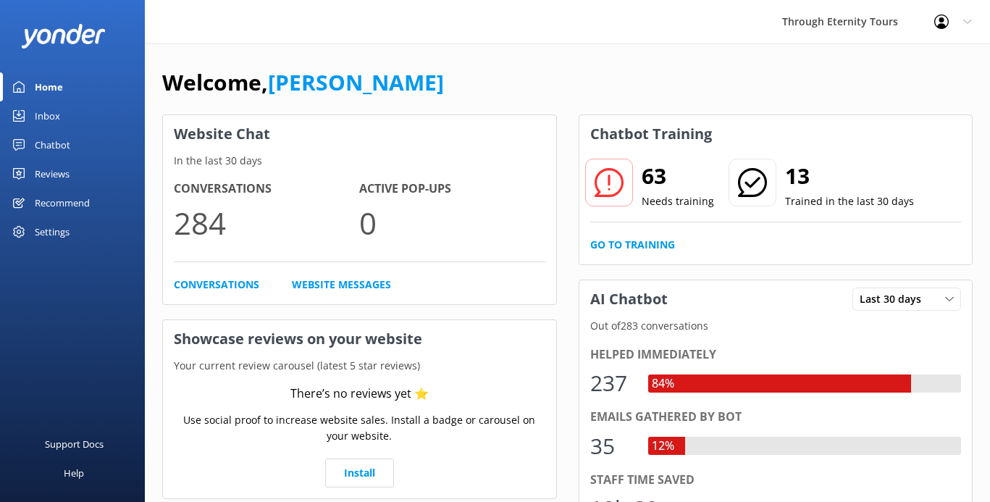
click at [71, 117] on link "Inbox" at bounding box center [72, 115] width 145 height 29
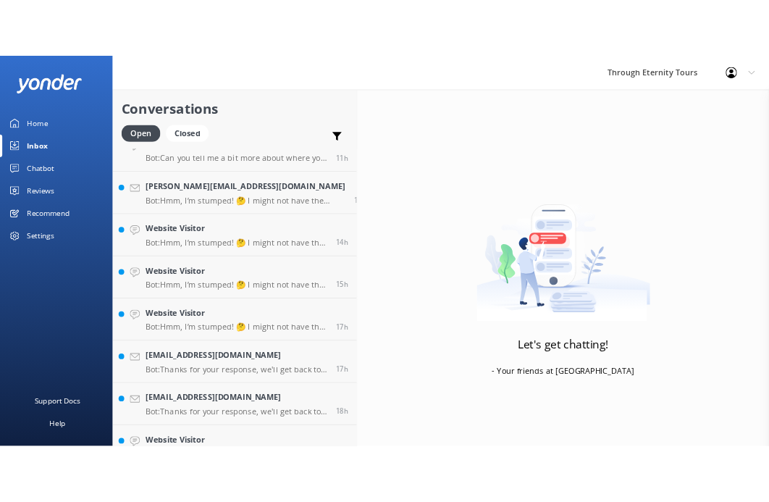
scroll to position [432, 0]
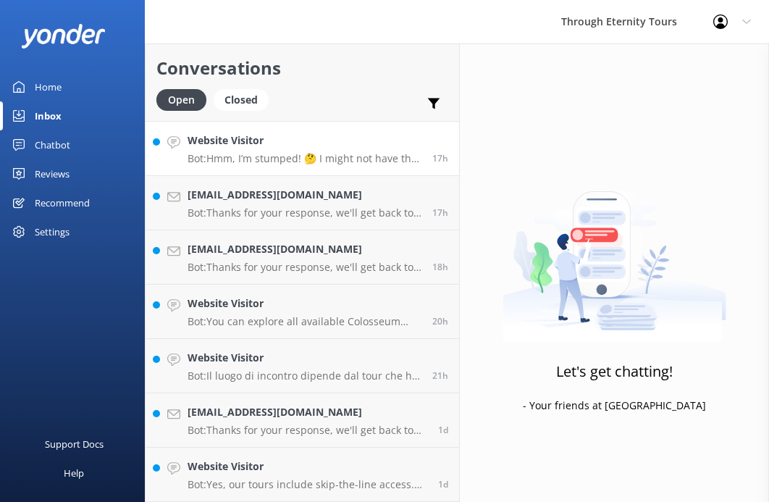
click at [261, 148] on h4 "Website Visitor" at bounding box center [305, 141] width 234 height 16
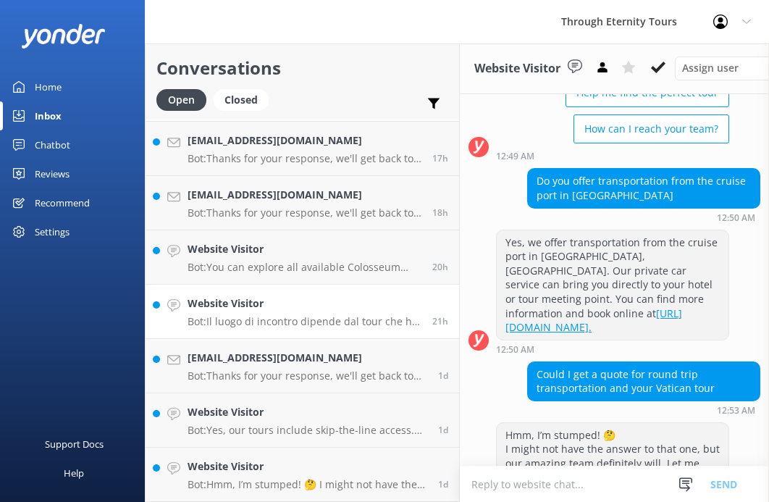
scroll to position [260, 0]
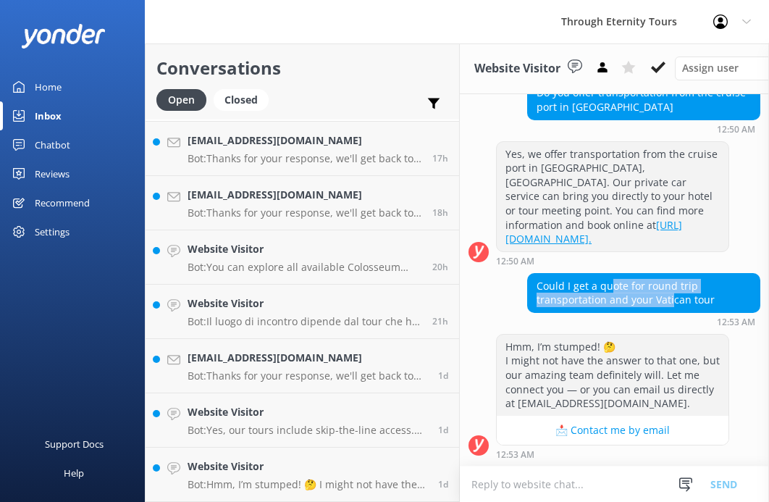
drag, startPoint x: 592, startPoint y: 281, endPoint x: 578, endPoint y: 300, distance: 23.9
click at [578, 300] on div "Could I get a quote for round trip transportation and your Vatican tour" at bounding box center [644, 293] width 232 height 38
click at [536, 490] on textarea at bounding box center [614, 483] width 309 height 35
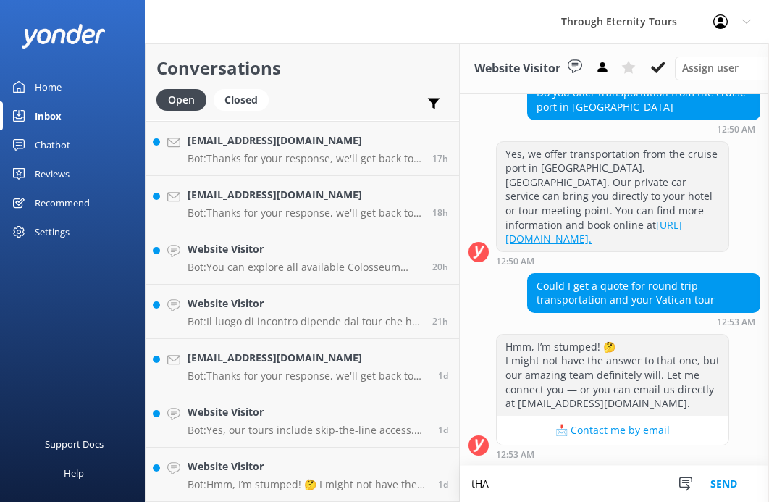
scroll to position [261, 0]
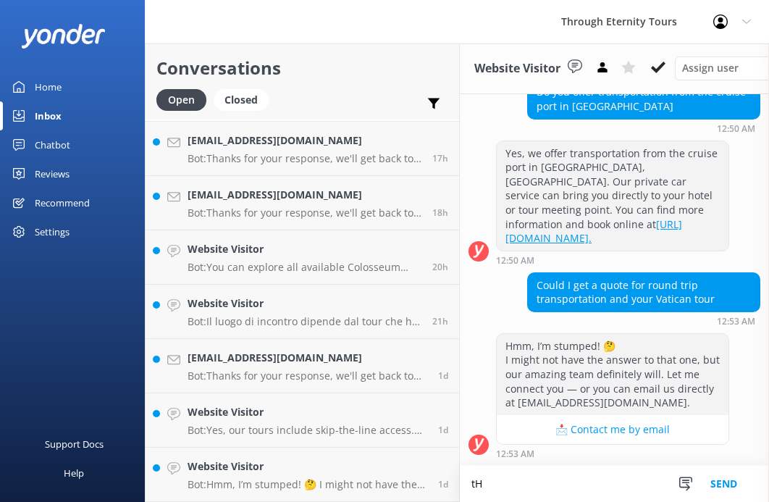
type textarea "t"
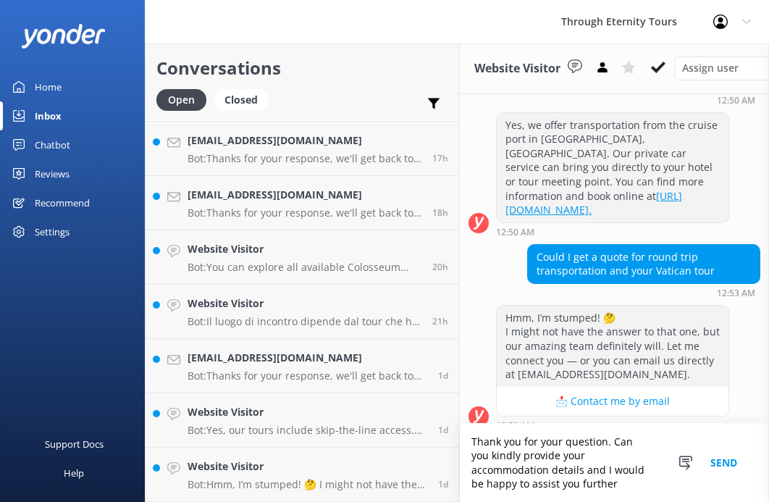
scroll to position [303, 0]
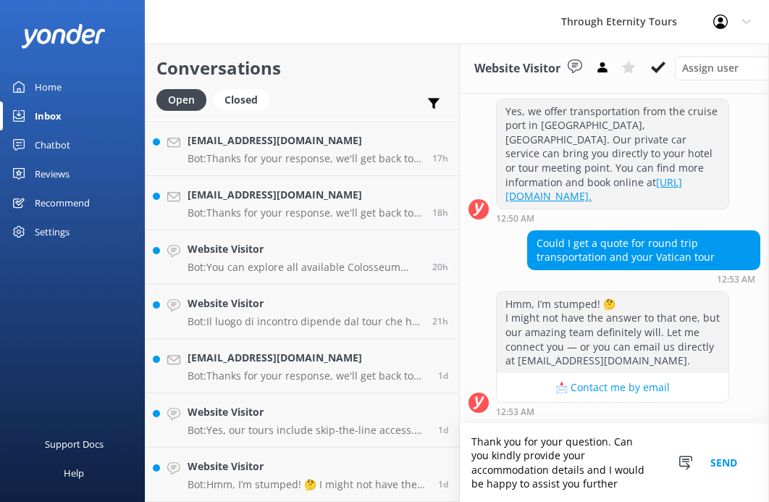
click at [630, 470] on textarea "Thank you for your question. Can you kindly provide your accommodation details …" at bounding box center [614, 463] width 309 height 78
click at [601, 484] on textarea "Thank you for your question. Can you kindly provide your accommodation details …" at bounding box center [614, 463] width 309 height 78
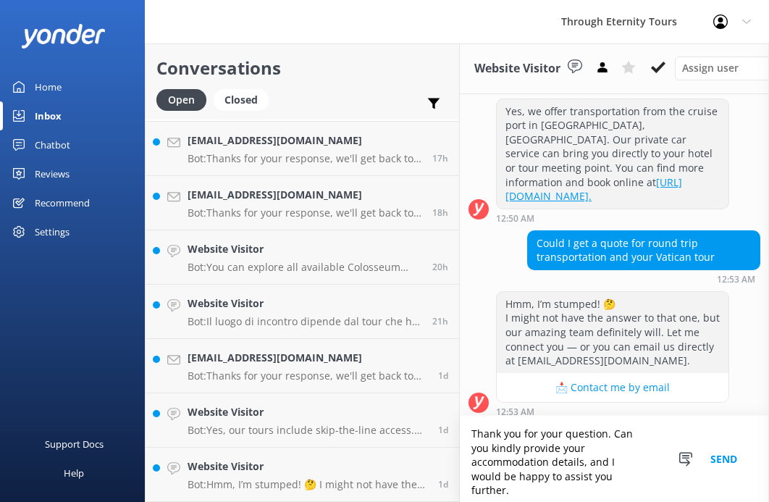
type textarea "Thank you for your question. Can you kindly provide your accommodation details,…"
click at [726, 464] on button "Send" at bounding box center [724, 459] width 54 height 86
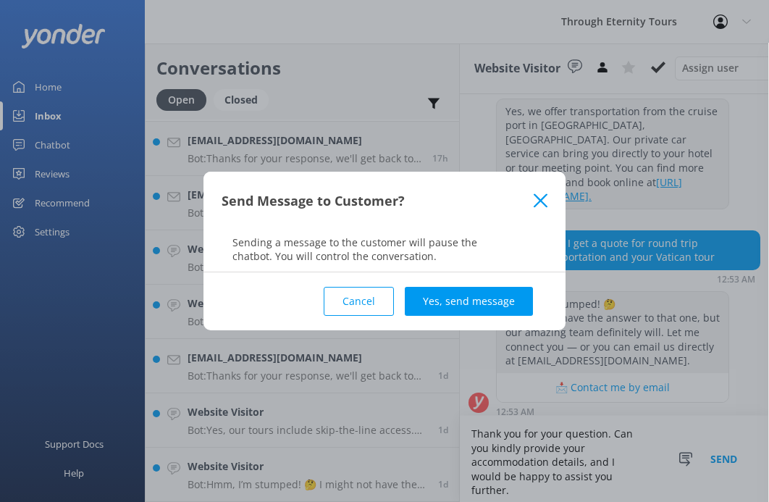
click at [486, 285] on div "Cancel Yes, send message" at bounding box center [385, 301] width 326 height 58
click at [489, 293] on button "Yes, send message" at bounding box center [469, 301] width 128 height 29
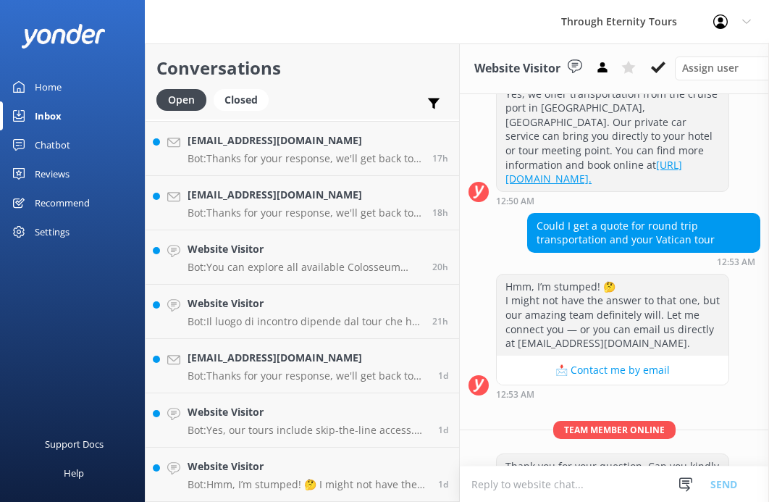
scroll to position [382, 0]
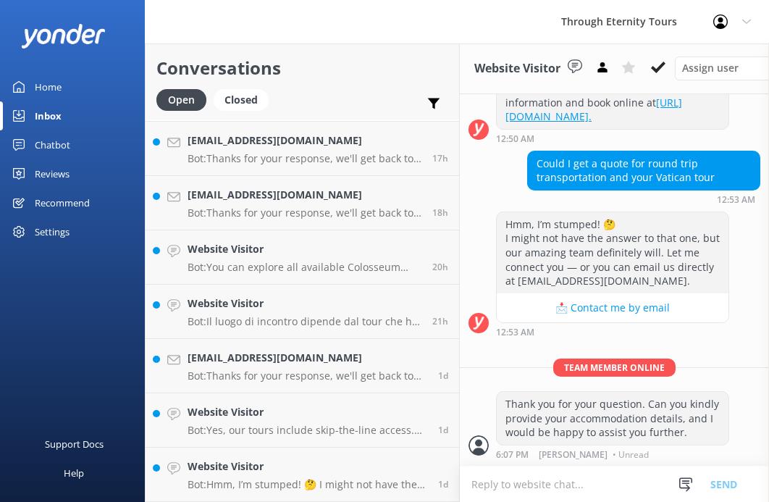
click at [565, 476] on textarea at bounding box center [614, 483] width 309 height 35
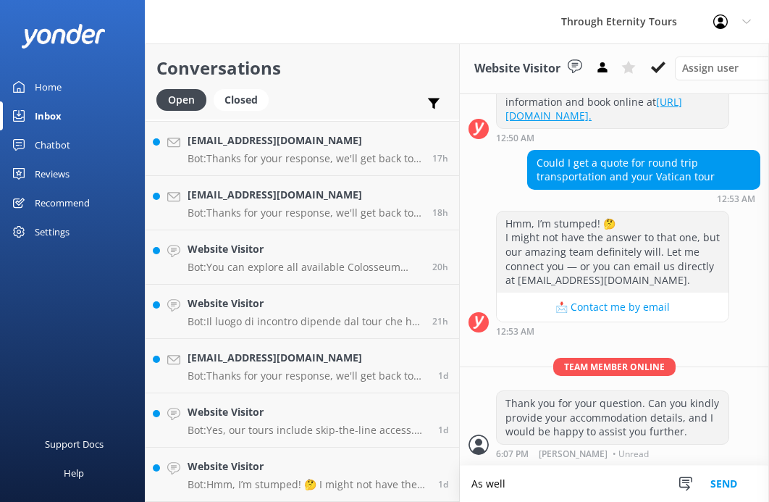
click at [513, 485] on textarea "As well" at bounding box center [614, 484] width 309 height 36
type textarea "As well as"
click at [460, 489] on textarea "As well as" at bounding box center [614, 484] width 309 height 36
click at [482, 475] on textarea "As well as" at bounding box center [614, 484] width 309 height 36
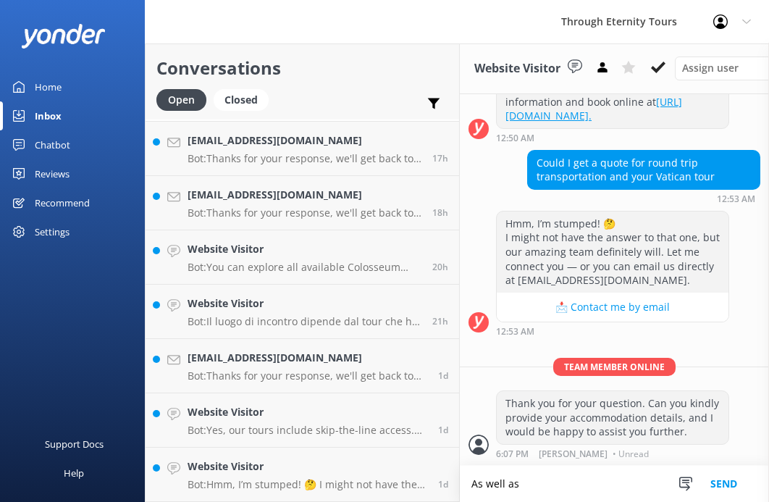
click at [482, 475] on textarea "As well as" at bounding box center [614, 484] width 309 height 36
click at [482, 476] on textarea "As well as" at bounding box center [614, 484] width 309 height 36
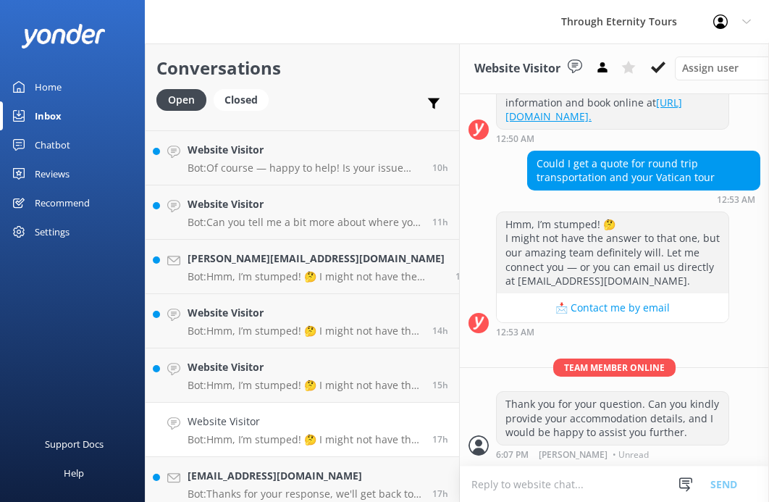
scroll to position [0, 0]
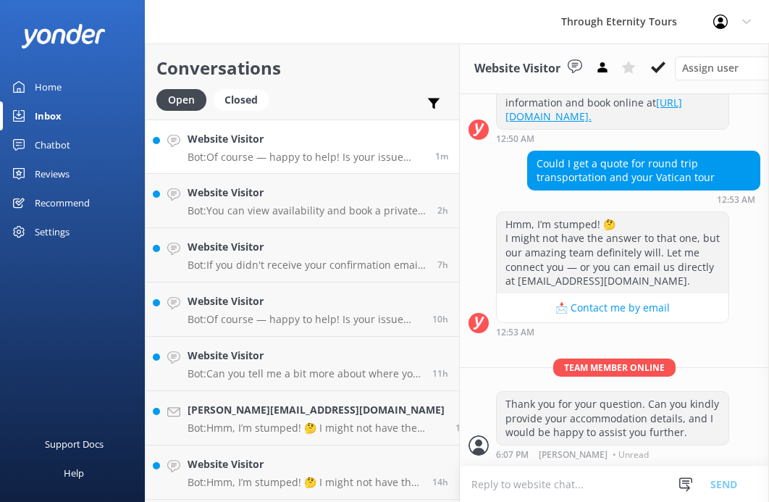
click at [363, 148] on div "Website Visitor Bot: Of course — happy to help! Is your issue related to: - 🔄 C…" at bounding box center [306, 146] width 237 height 31
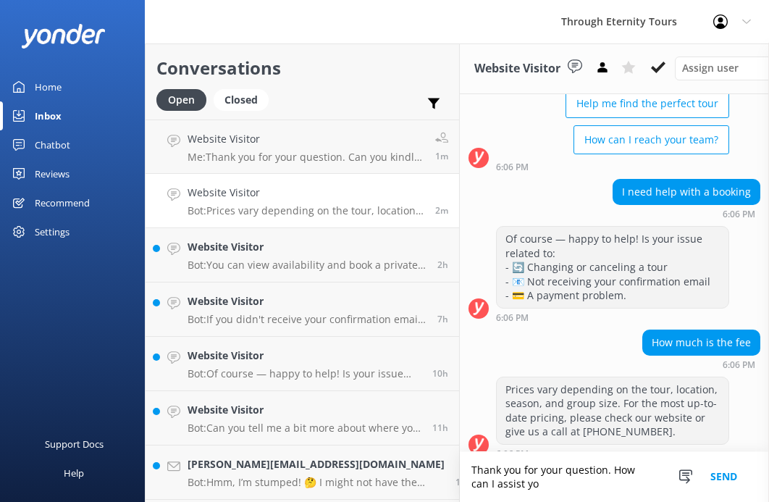
scroll to position [175, 0]
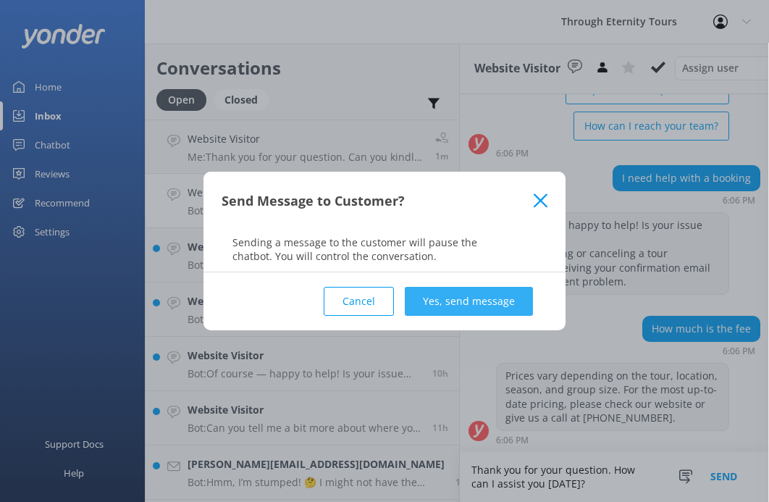
type textarea "Thank you for your question. How can I assist you [DATE]?"
click at [493, 303] on button "Yes, send message" at bounding box center [469, 301] width 128 height 29
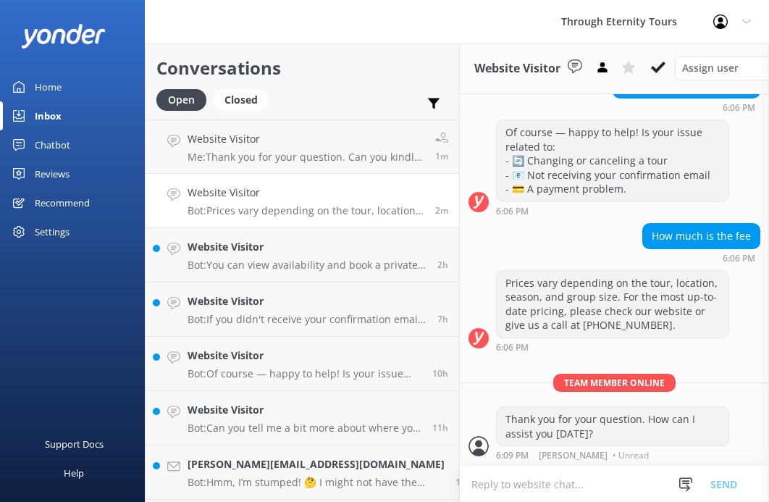
scroll to position [268, 0]
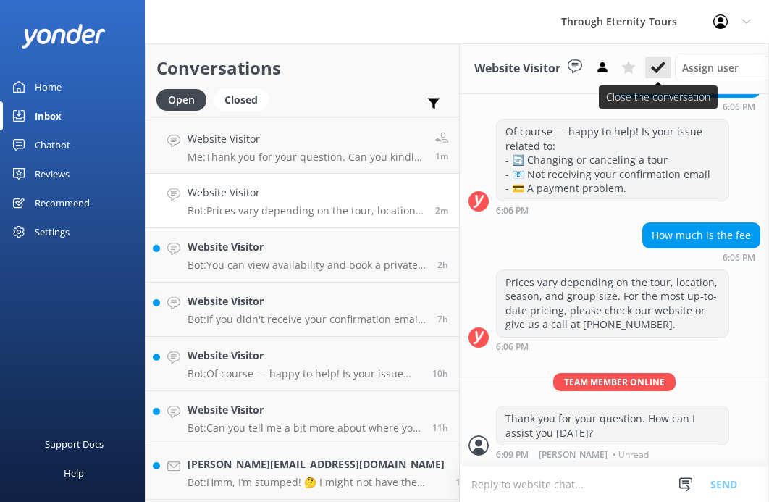
click at [651, 62] on icon at bounding box center [658, 67] width 14 height 14
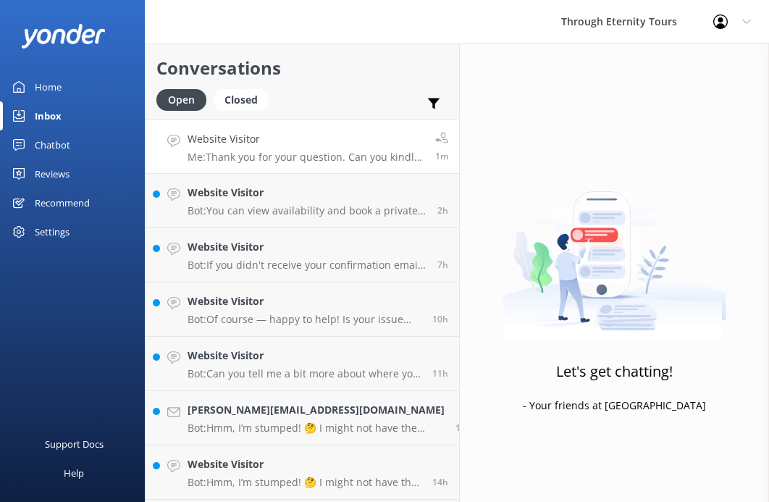
click at [299, 148] on div "Website Visitor Me: Thank you for your question. Can you kindly provide your ac…" at bounding box center [306, 146] width 237 height 31
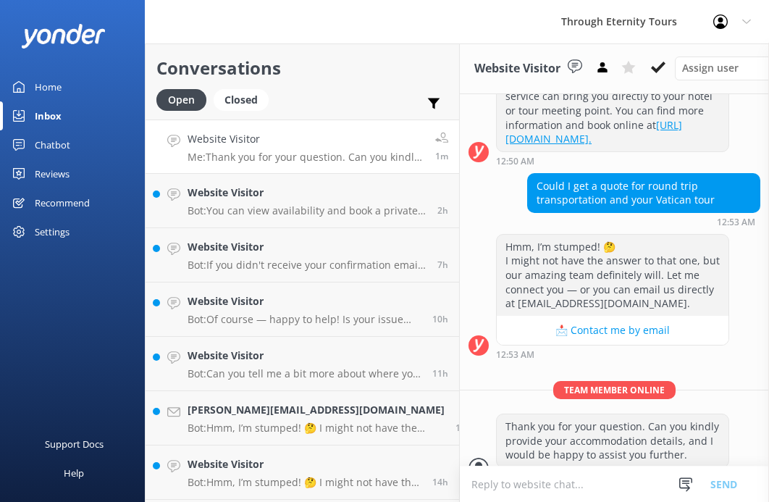
scroll to position [382, 0]
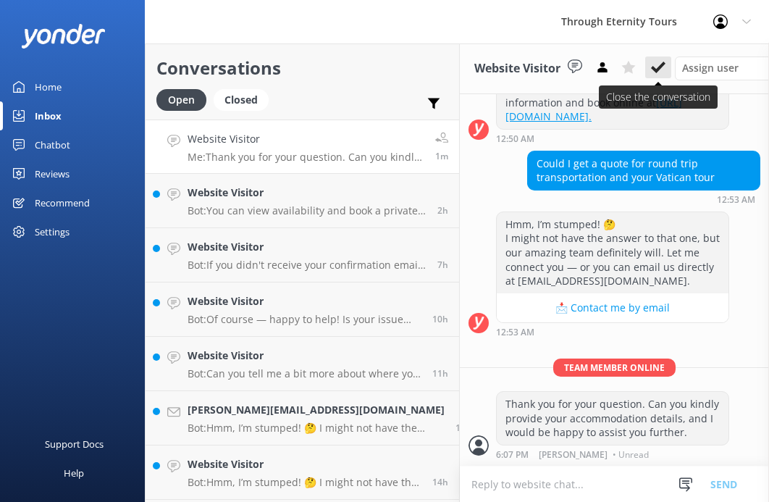
click at [645, 59] on button at bounding box center [658, 67] width 26 height 22
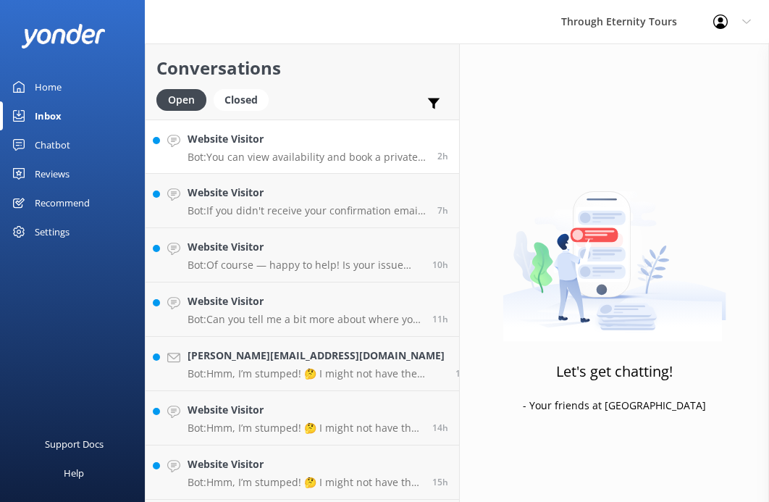
click at [316, 162] on p "Bot: You can view availability and book a private Rome tour directly online. Pl…" at bounding box center [307, 157] width 239 height 13
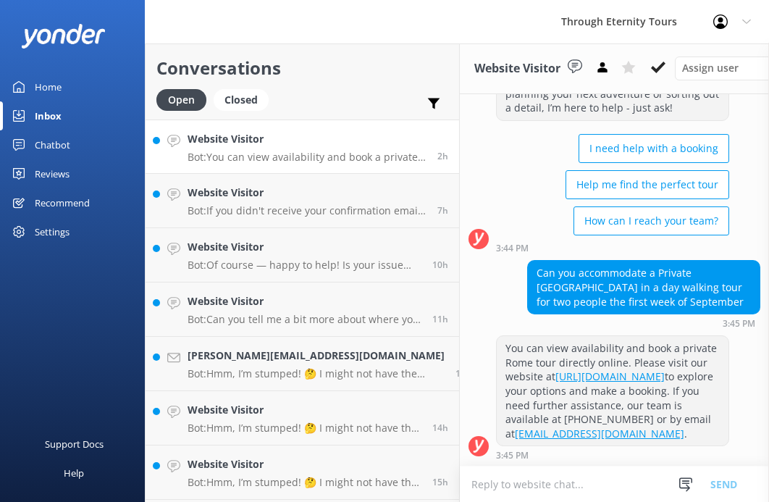
scroll to position [80, 0]
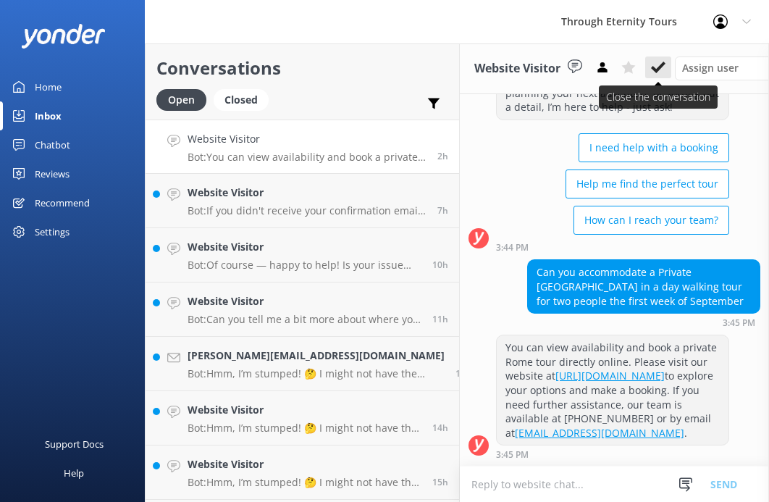
click at [651, 62] on icon at bounding box center [658, 67] width 14 height 14
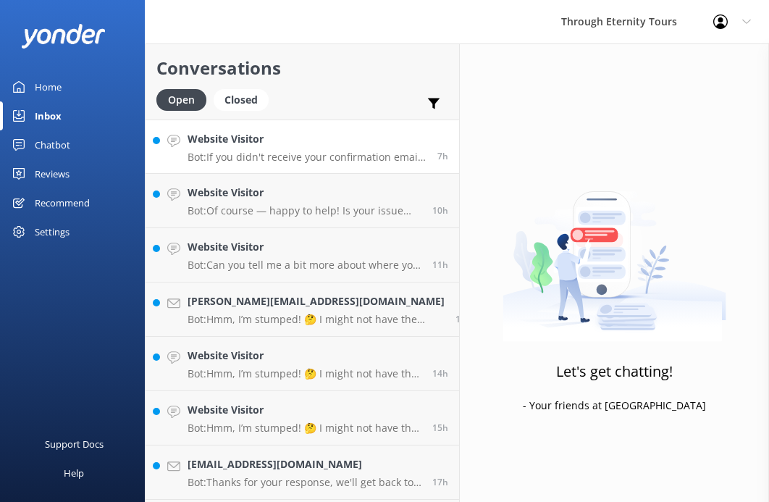
click at [352, 143] on h4 "Website Visitor" at bounding box center [307, 139] width 239 height 16
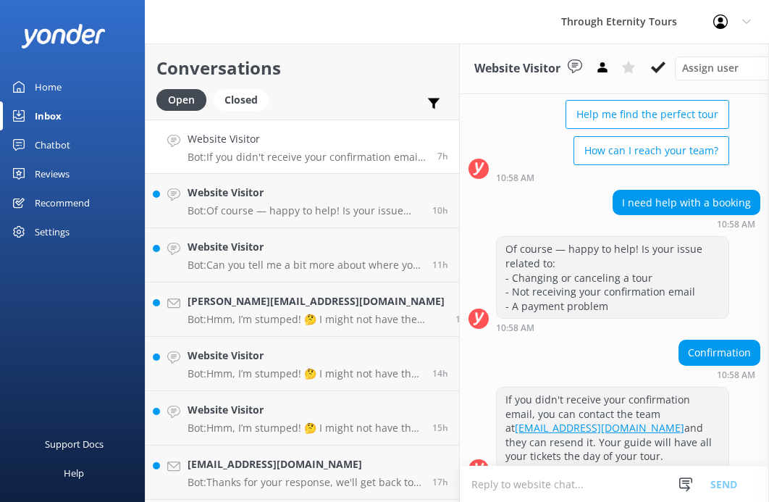
scroll to position [874, 0]
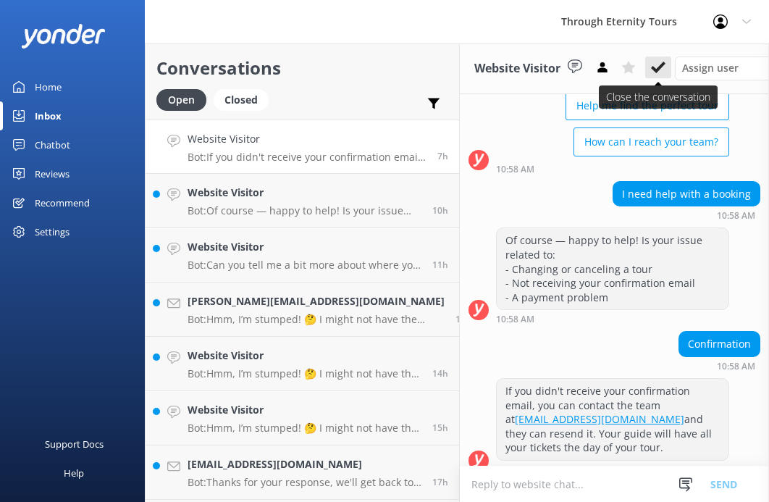
click at [651, 70] on use at bounding box center [658, 68] width 14 height 12
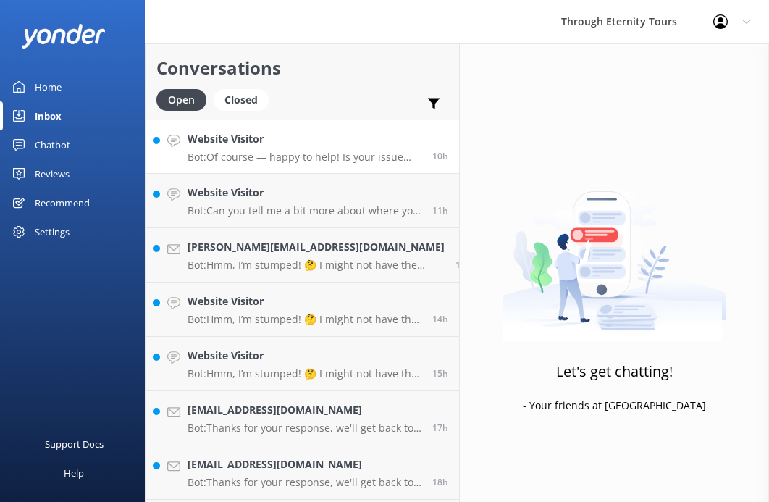
click at [284, 152] on p "Bot: Of course — happy to help! Is your issue related to: - 🔄 Changing or cance…" at bounding box center [305, 157] width 234 height 13
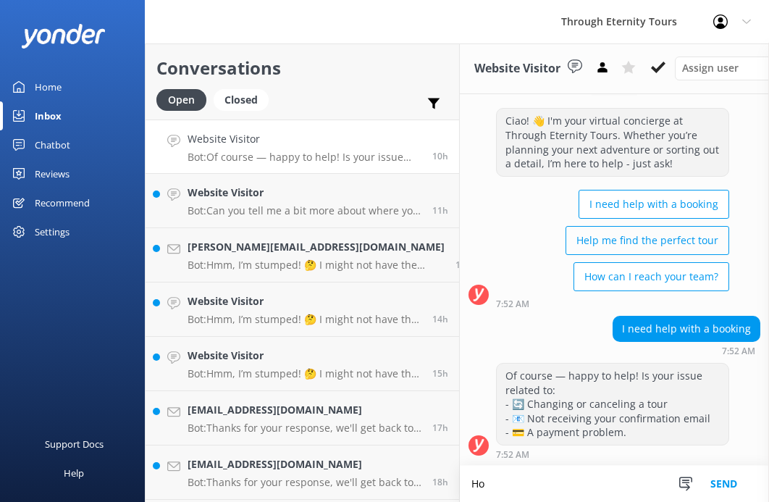
scroll to position [25, 0]
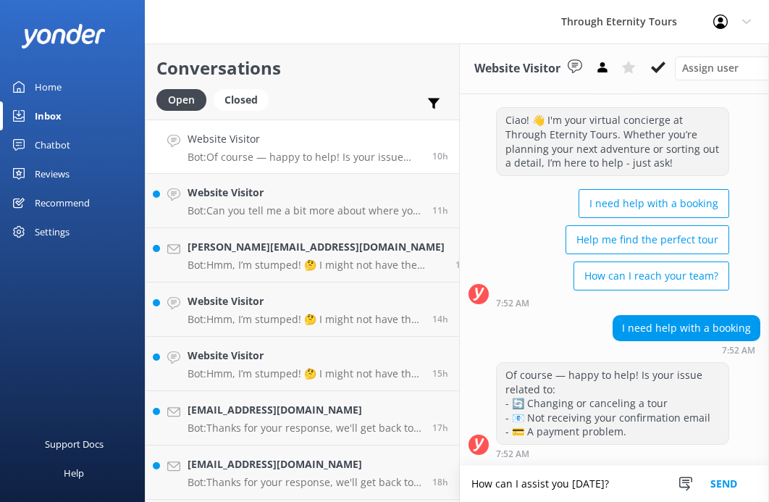
type textarea "How can I assist you [DATE]?"
click at [537, 465] on form "How can I assist you [DATE]? How can I assist you [DATE]? Snippets Manage Save …" at bounding box center [614, 483] width 309 height 37
click at [537, 476] on textarea "How can I assist you [DATE]?" at bounding box center [614, 484] width 309 height 36
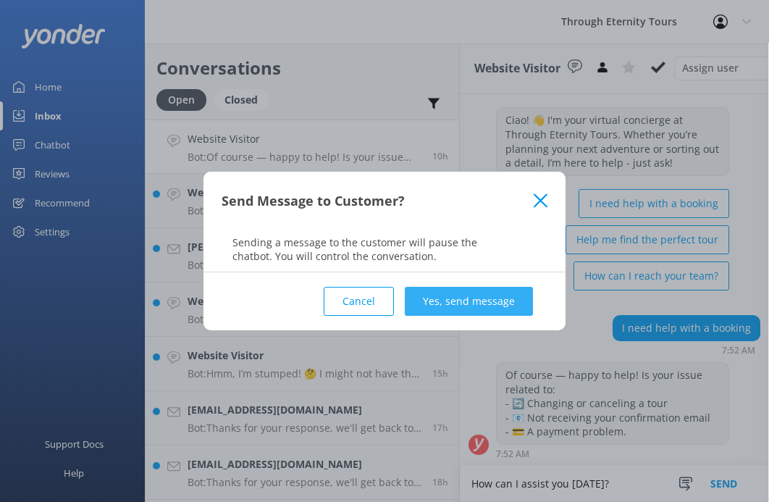
click at [480, 306] on button "Yes, send message" at bounding box center [469, 301] width 128 height 29
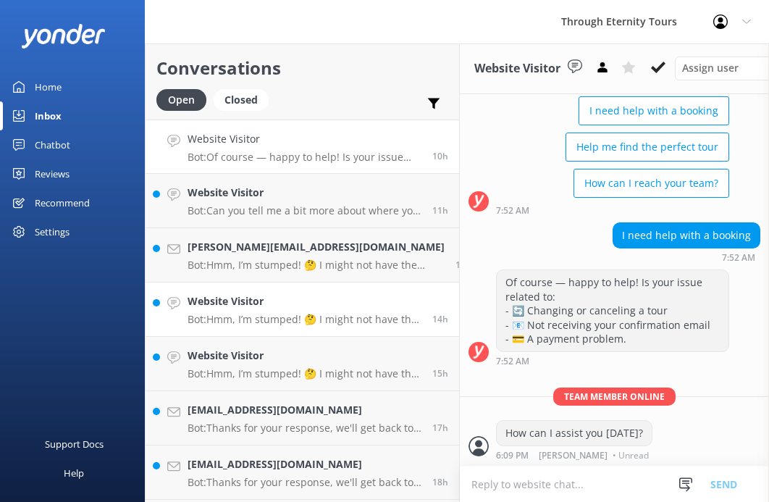
scroll to position [269, 0]
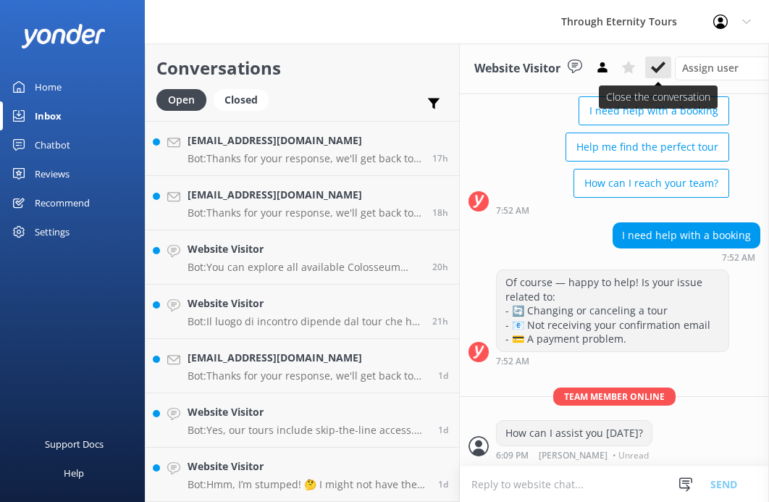
click at [645, 65] on button at bounding box center [658, 67] width 26 height 22
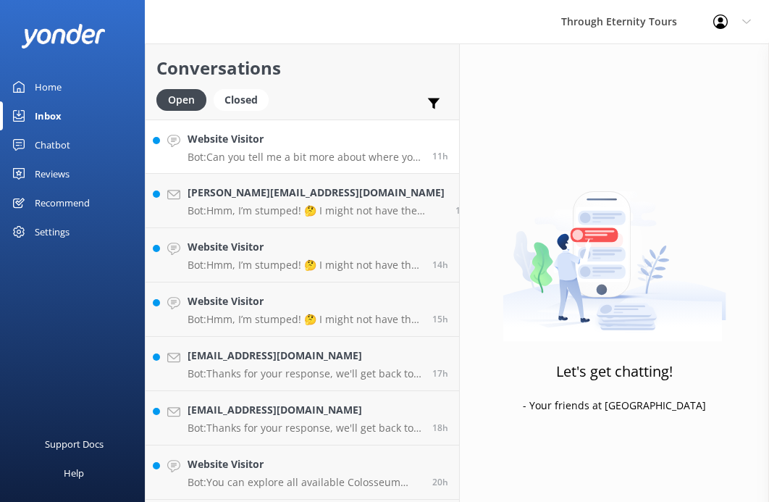
click at [337, 144] on h4 "Website Visitor" at bounding box center [305, 139] width 234 height 16
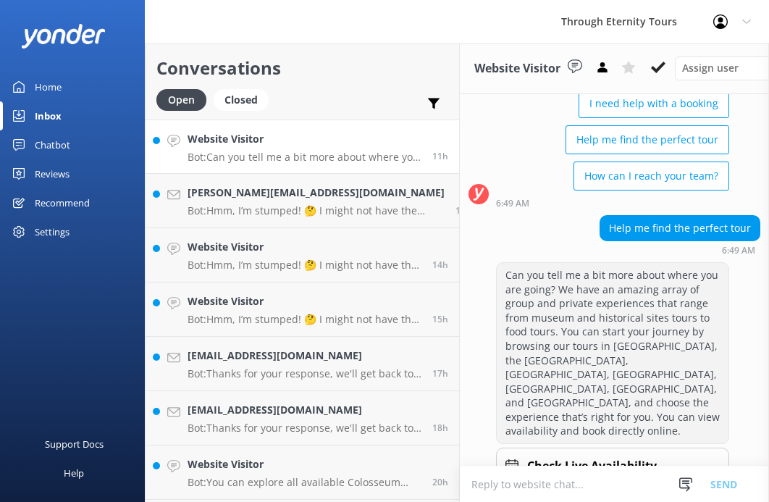
scroll to position [127, 0]
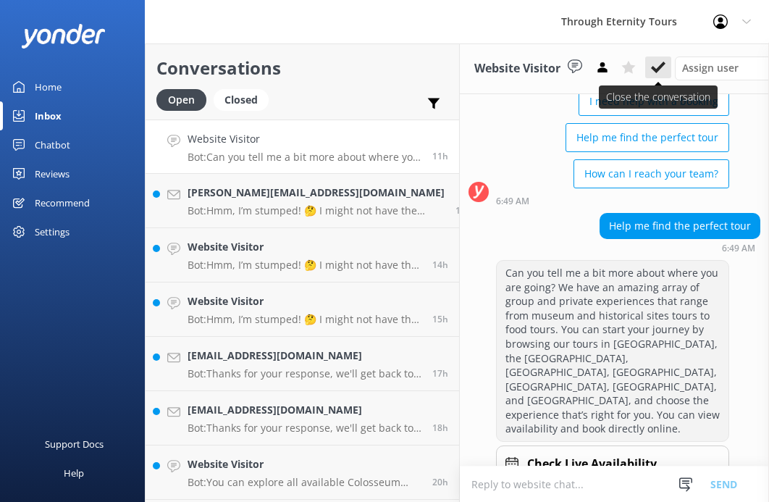
click at [651, 69] on use at bounding box center [658, 68] width 14 height 12
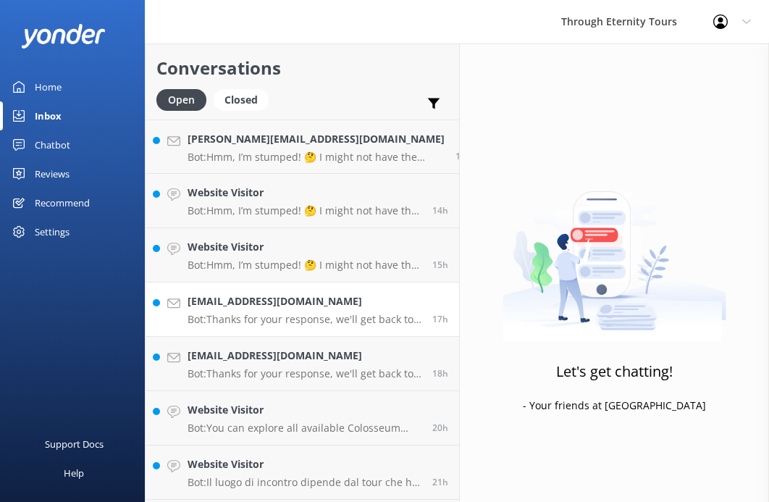
click at [325, 331] on link "[EMAIL_ADDRESS][DOMAIN_NAME] Bot: Thanks for your response, we'll get back to y…" at bounding box center [303, 309] width 314 height 54
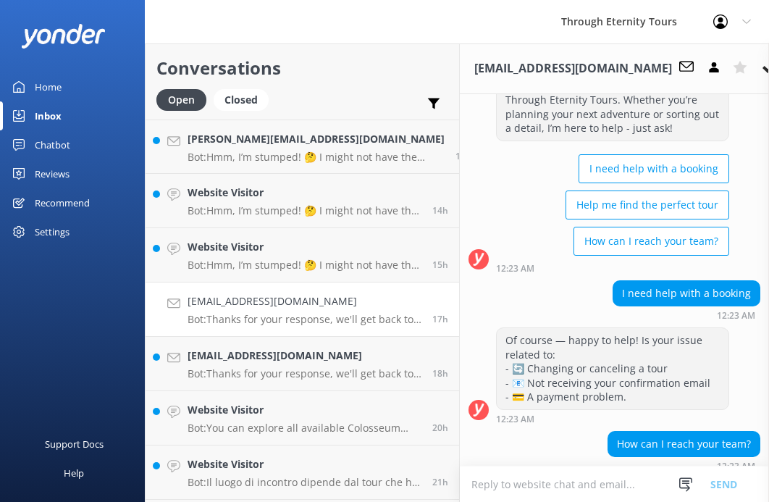
scroll to position [204, 0]
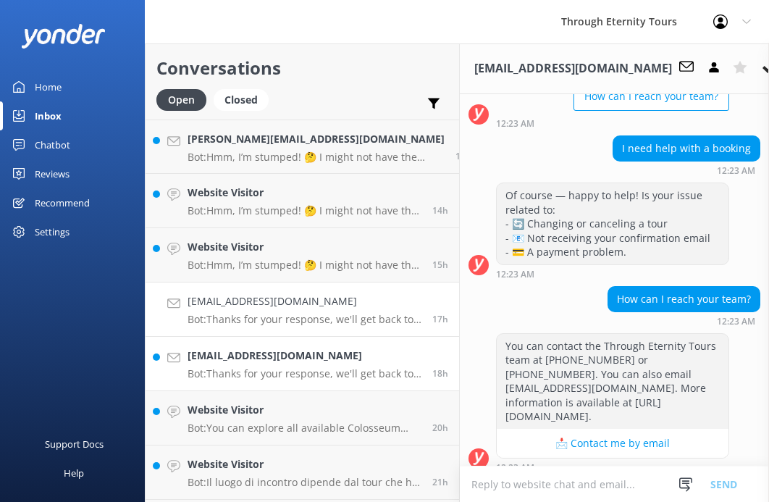
click at [198, 377] on p "Bot: Thanks for your response, we'll get back to you as soon as we can during o…" at bounding box center [305, 373] width 234 height 13
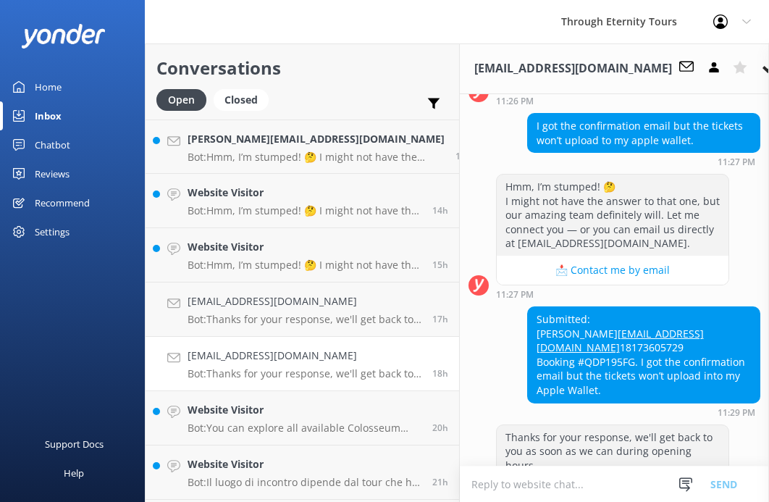
scroll to position [396, 0]
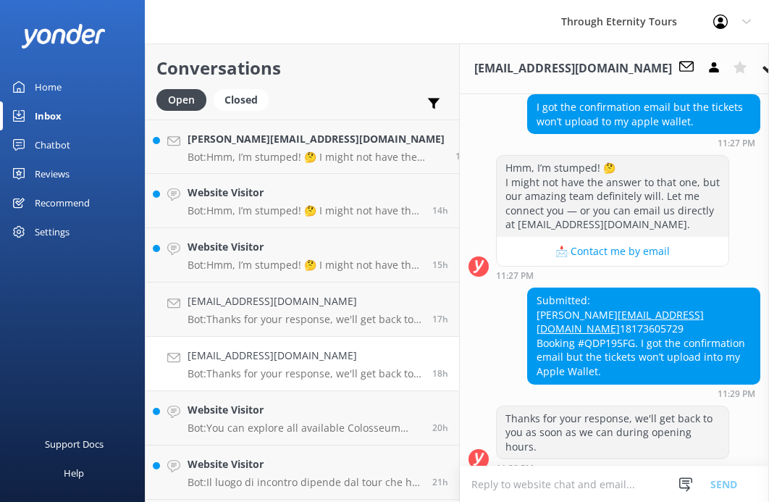
click at [303, 374] on p "Bot: Thanks for your response, we'll get back to you as soon as we can during o…" at bounding box center [305, 373] width 234 height 13
click at [311, 423] on p "Bot: You can explore all available Colosseum tour options and book directly onl…" at bounding box center [305, 427] width 234 height 13
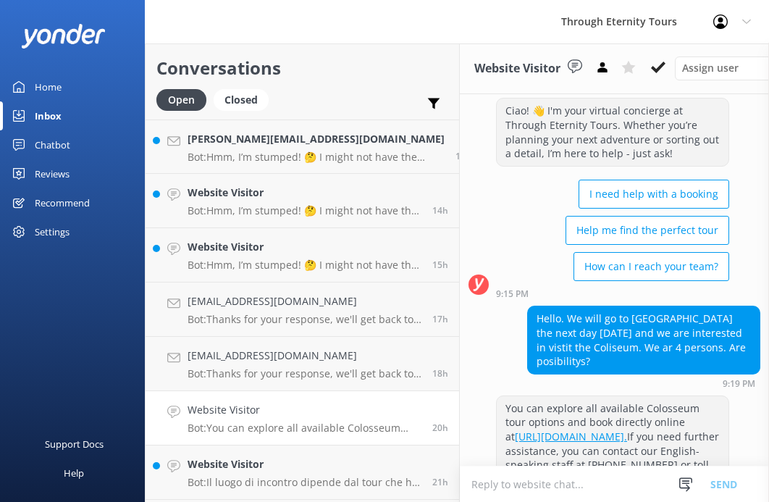
scroll to position [35, 0]
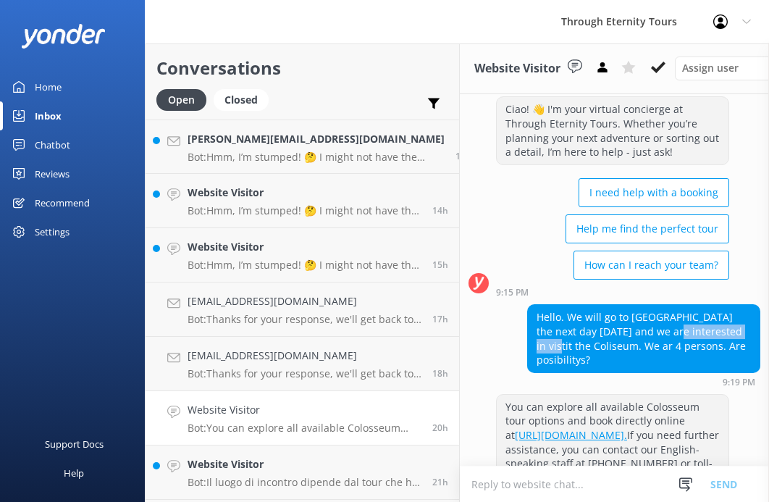
drag, startPoint x: 613, startPoint y: 324, endPoint x: 690, endPoint y: 331, distance: 77.8
click at [691, 331] on div "Hello. We will go to [GEOGRAPHIC_DATA] the next day [DATE] and we are intereste…" at bounding box center [644, 338] width 232 height 67
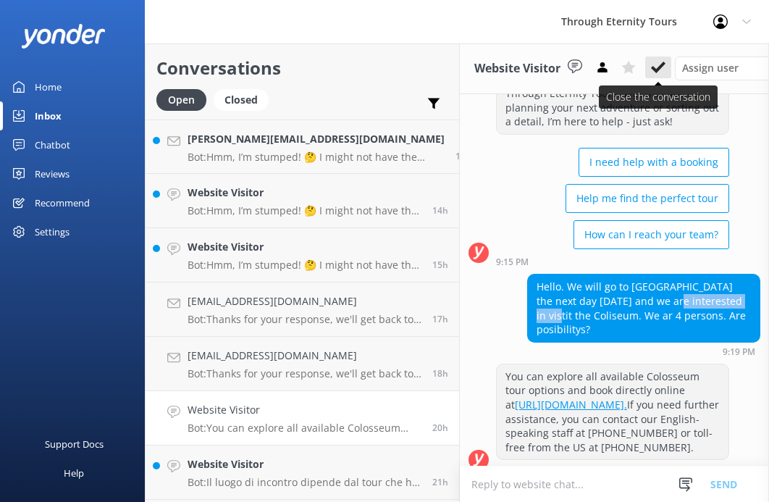
click at [651, 65] on use at bounding box center [658, 68] width 14 height 12
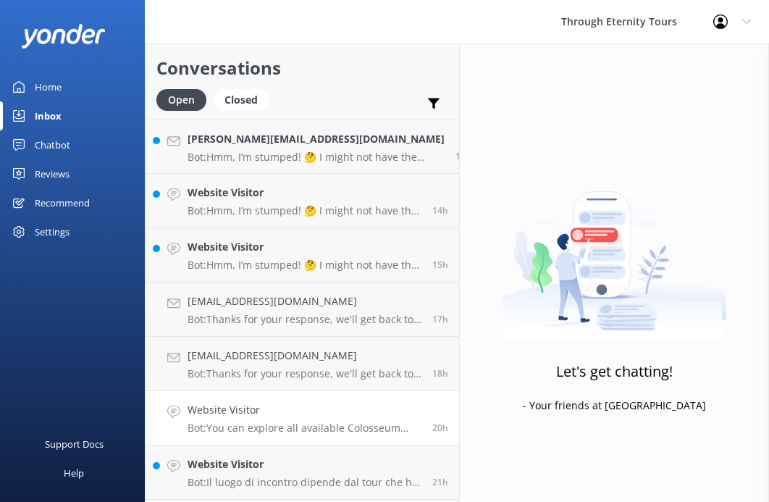
scroll to position [106, 0]
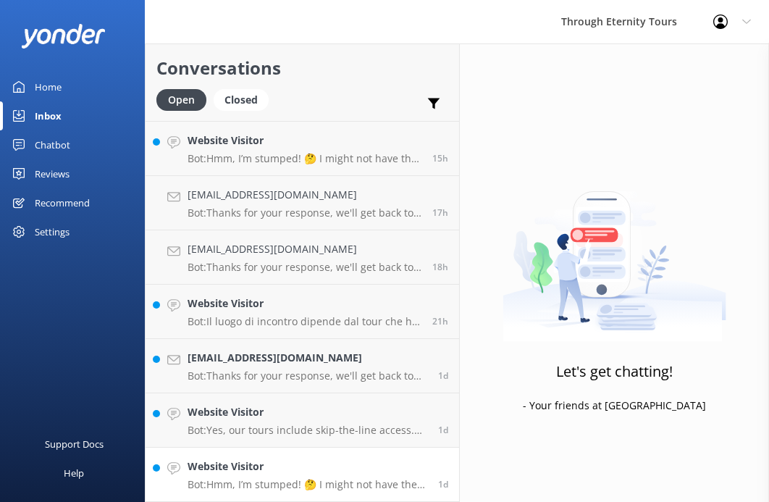
click at [291, 477] on div "Website Visitor Bot: Hmm, I’m stumped! 🤔 I might not have the answer to that on…" at bounding box center [308, 474] width 240 height 32
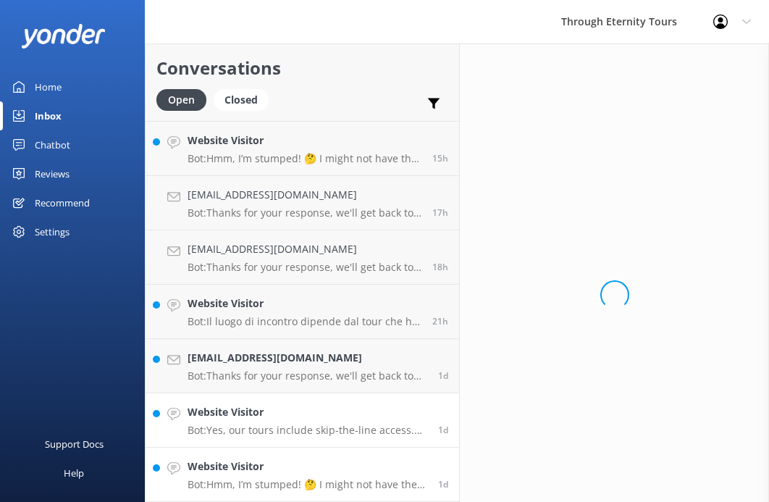
click at [282, 407] on h4 "Website Visitor" at bounding box center [308, 412] width 240 height 16
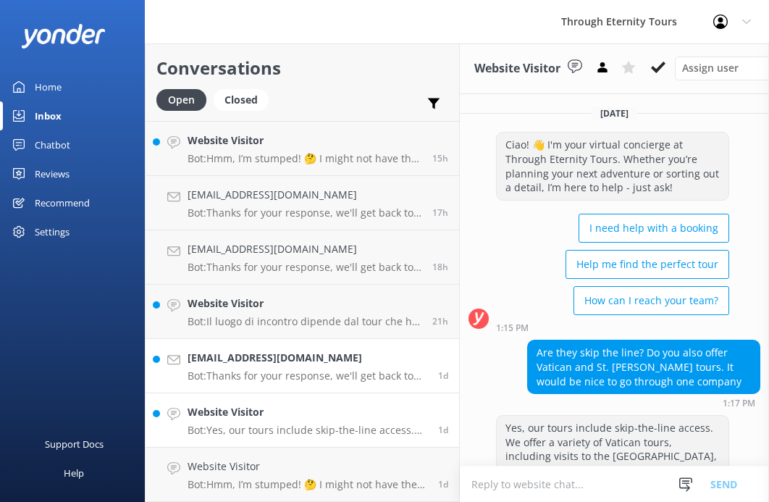
scroll to position [80, 0]
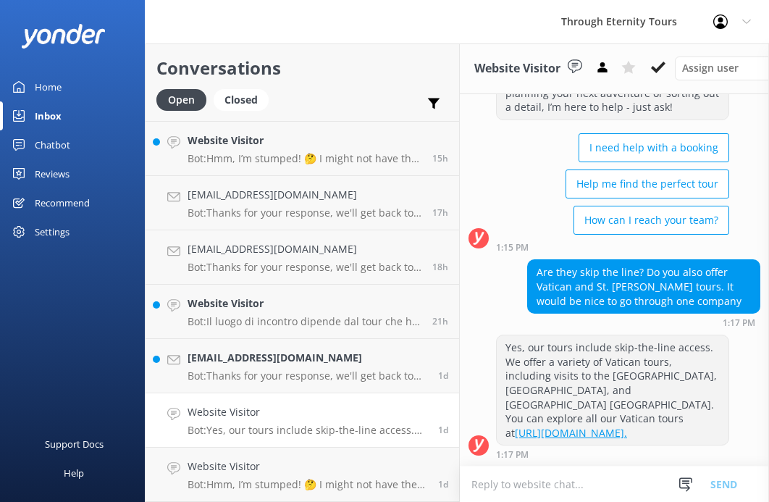
click at [354, 432] on p "Bot: Yes, our tours include skip-the-line access. We offer a variety of Vatican…" at bounding box center [308, 430] width 240 height 13
drag, startPoint x: 699, startPoint y: 266, endPoint x: 597, endPoint y: 274, distance: 102.4
click at [597, 274] on div "Are they skip the line? Do you also offer Vatican and St. [PERSON_NAME] tours. …" at bounding box center [644, 286] width 232 height 53
click at [598, 285] on div "Are they skip the line? Do you also offer Vatican and St. [PERSON_NAME] tours. …" at bounding box center [644, 286] width 232 height 53
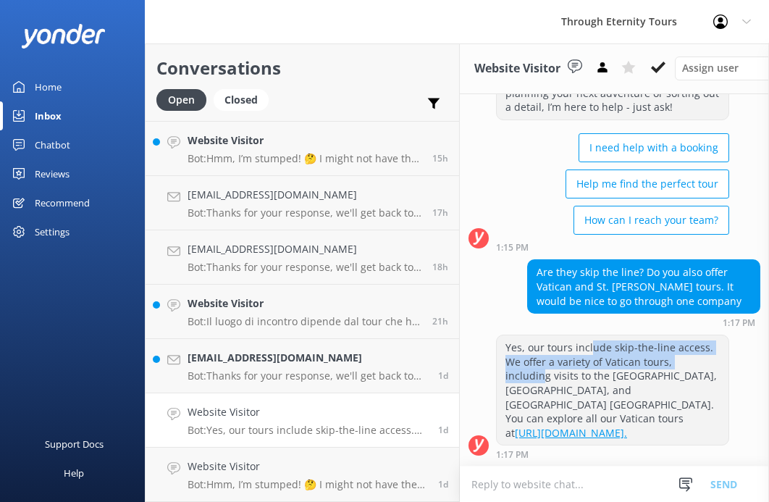
drag, startPoint x: 566, startPoint y: 342, endPoint x: 664, endPoint y: 362, distance: 99.8
click at [664, 362] on div "Yes, our tours include skip-the-line access. We offer a variety of Vatican tour…" at bounding box center [613, 389] width 232 height 109
click at [651, 68] on use at bounding box center [658, 68] width 14 height 12
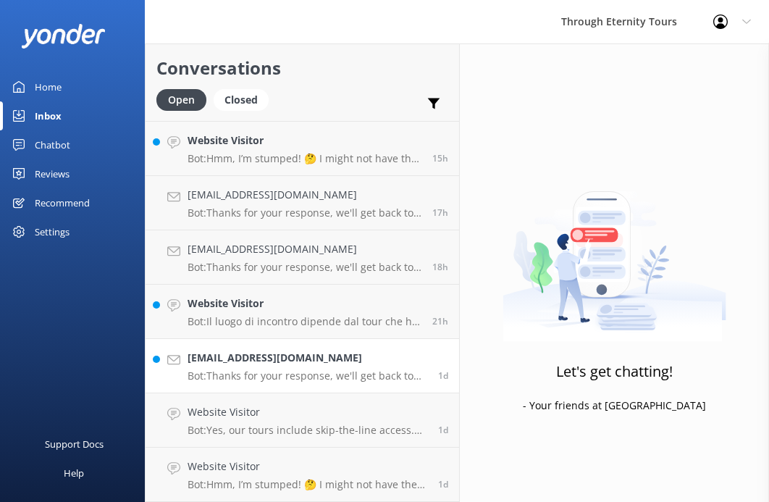
click at [319, 372] on p "Bot: Thanks for your response, we'll get back to you as soon as we can during o…" at bounding box center [308, 375] width 240 height 13
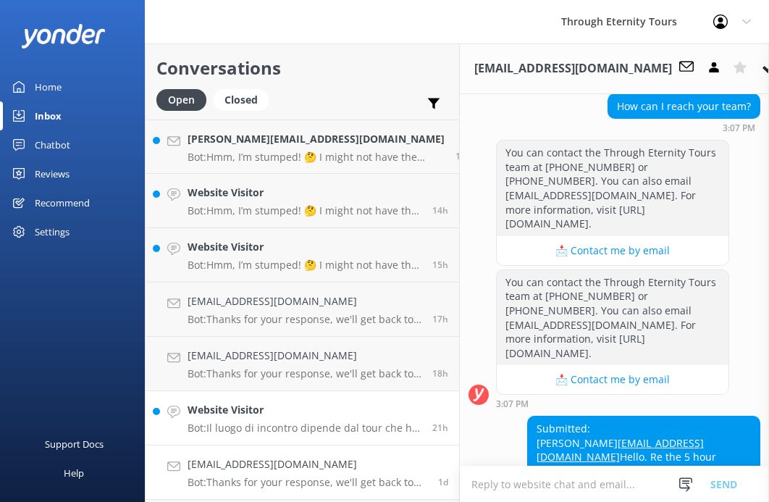
scroll to position [52, 0]
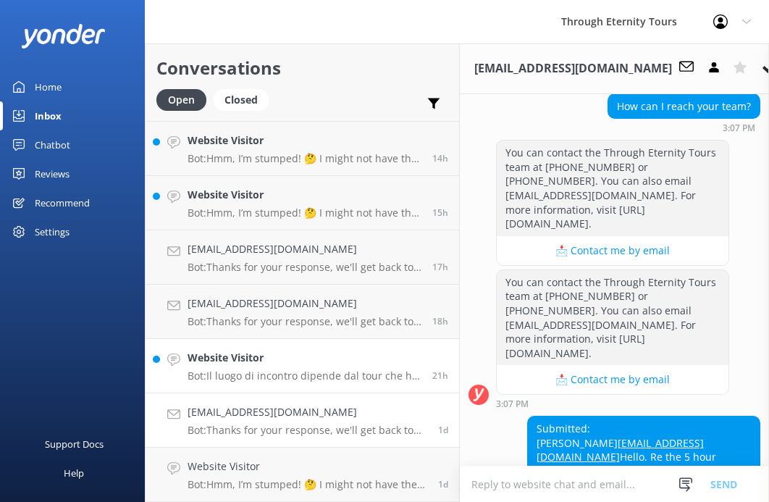
click at [316, 373] on p "Bot: Il luogo di incontro dipende dal tour che hai prenotato e i dettagli compl…" at bounding box center [305, 375] width 234 height 13
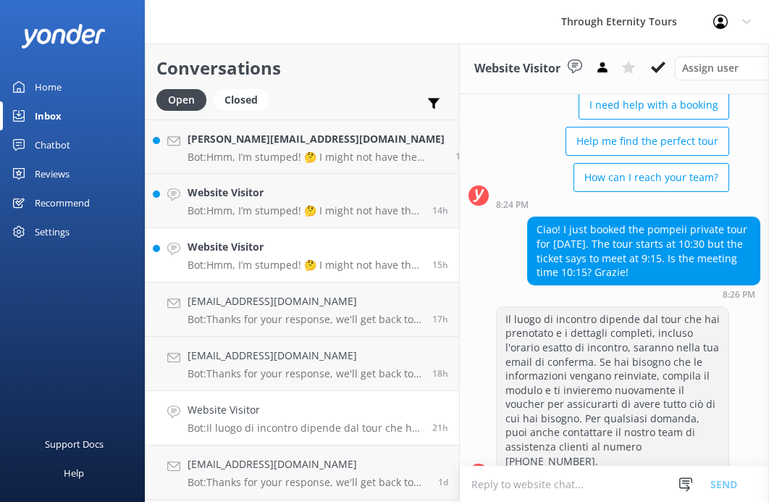
click at [272, 251] on h4 "Website Visitor" at bounding box center [305, 247] width 234 height 16
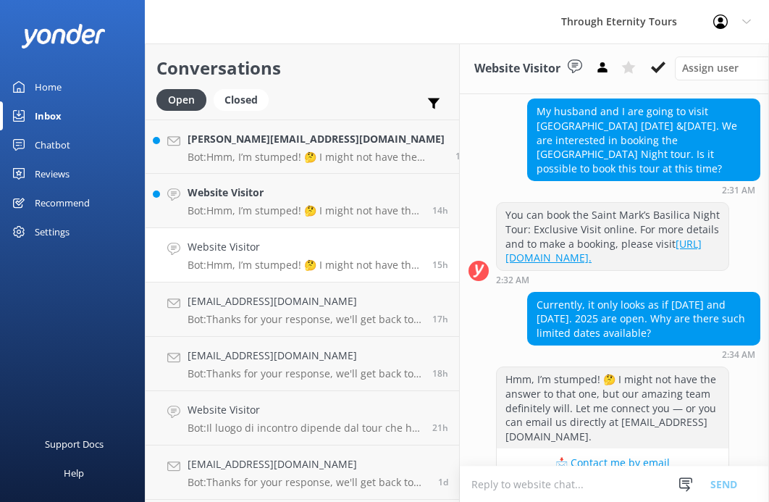
scroll to position [232, 0]
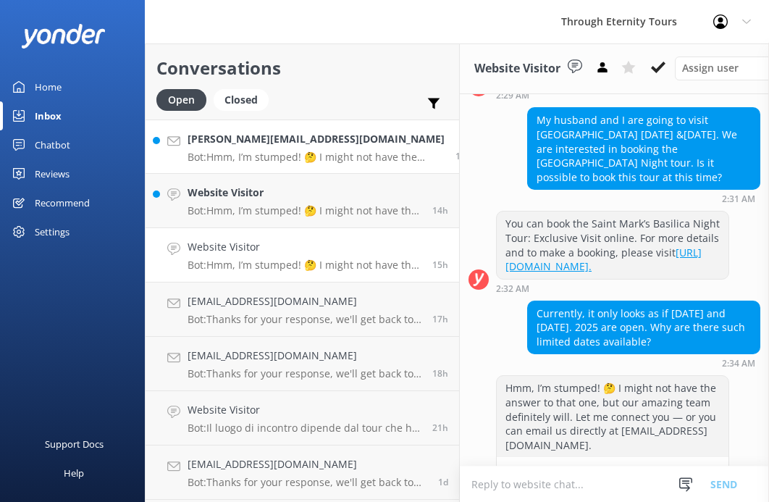
click at [316, 152] on p "Bot: Hmm, I’m stumped! 🤔 I might not have the answer to that one, but our amazi…" at bounding box center [316, 157] width 257 height 13
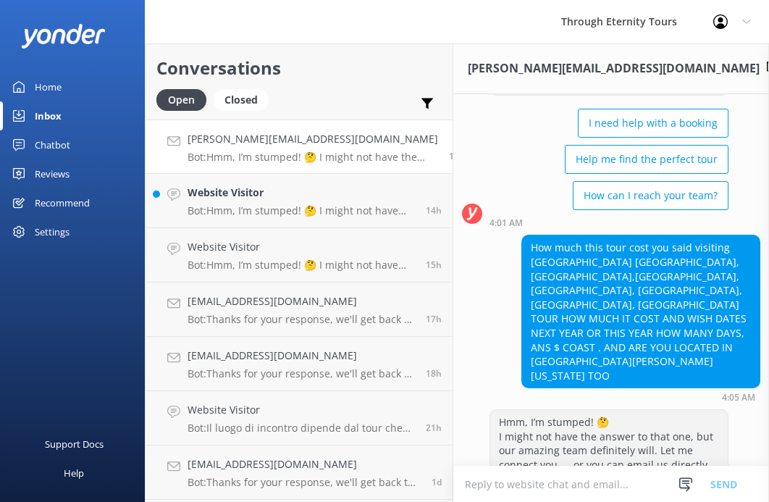
scroll to position [79, 0]
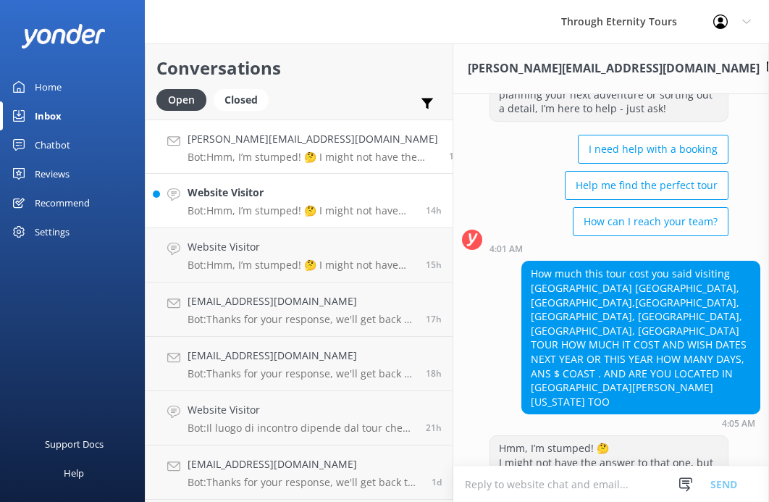
click at [305, 200] on h4 "Website Visitor" at bounding box center [301, 193] width 227 height 16
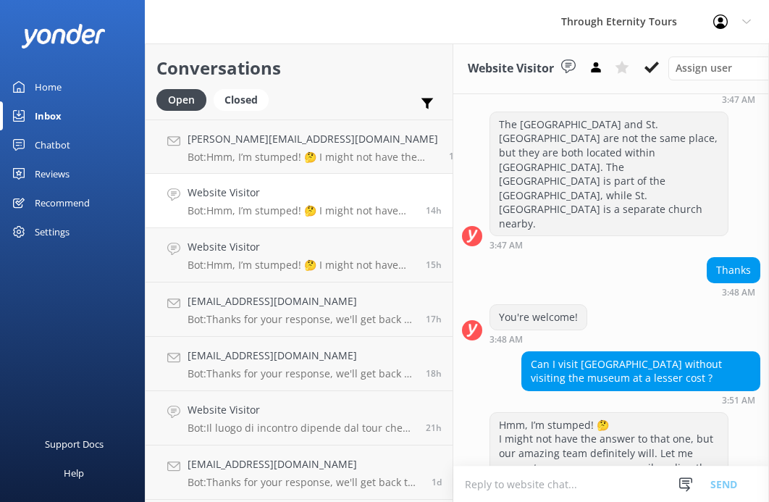
scroll to position [404, 0]
